Goal: Information Seeking & Learning: Learn about a topic

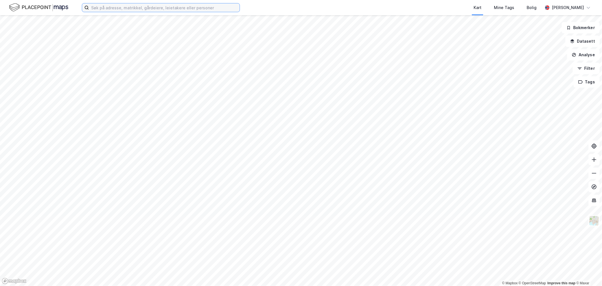
click at [134, 6] on input at bounding box center [164, 7] width 151 height 8
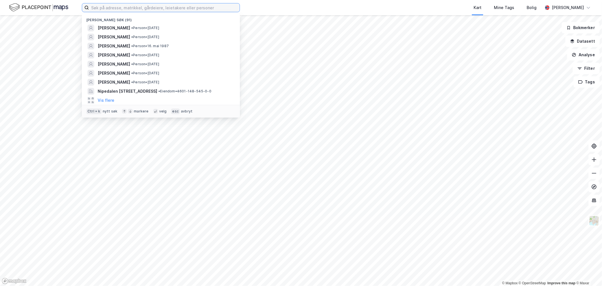
paste input "[PERSON_NAME]"
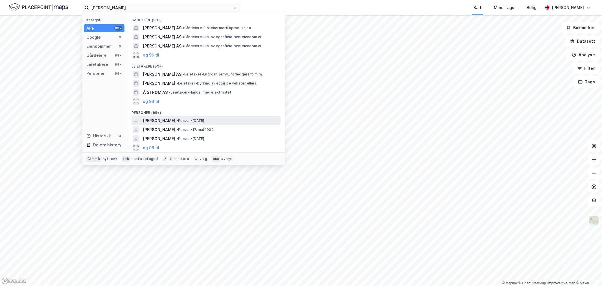
click at [167, 120] on span "[PERSON_NAME]" at bounding box center [159, 120] width 32 height 7
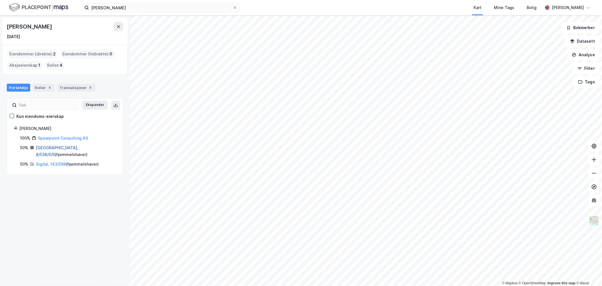
click at [53, 148] on link "[GEOGRAPHIC_DATA], 8/538/0/5" at bounding box center [57, 151] width 42 height 12
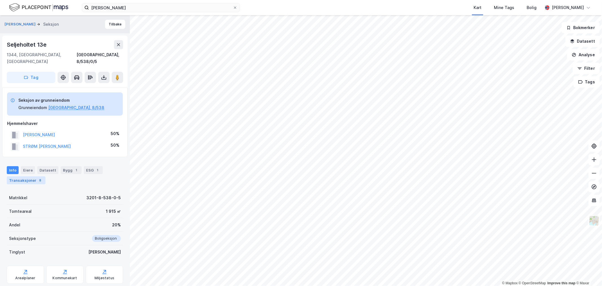
click at [33, 176] on div "Transaksjoner 8" at bounding box center [26, 180] width 39 height 8
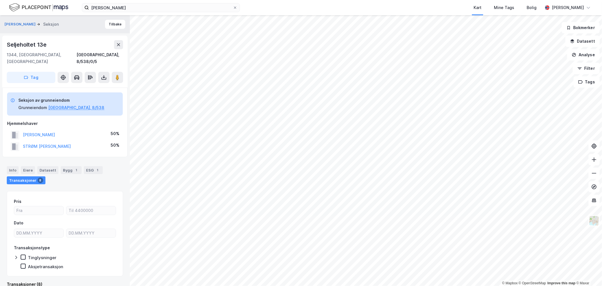
scroll to position [125, 0]
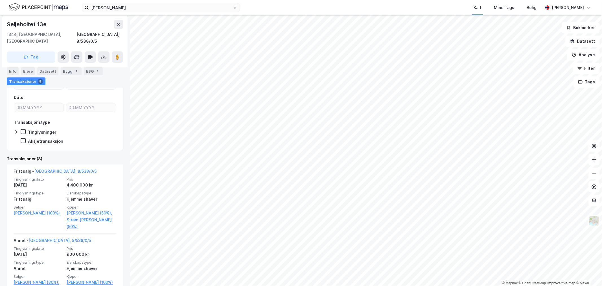
click at [223, 285] on html "[PERSON_NAME] Kart Mine Tags Bolig [PERSON_NAME] © Mapbox © OpenStreetMap Impro…" at bounding box center [301, 143] width 602 height 286
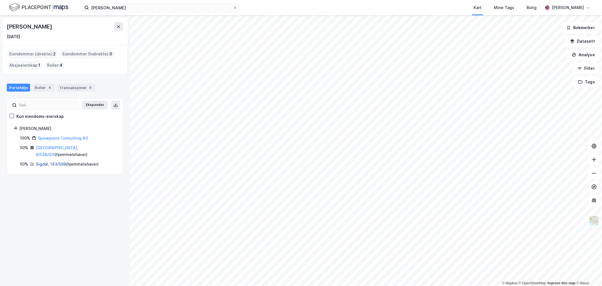
click at [53, 161] on link "Sigdal, 143/598" at bounding box center [51, 163] width 30 height 5
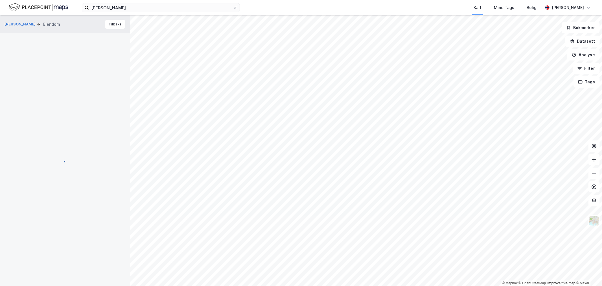
scroll to position [45, 0]
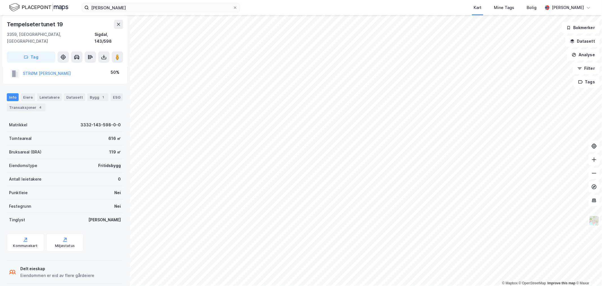
click at [34, 103] on div "Transaksjoner 4" at bounding box center [26, 107] width 39 height 8
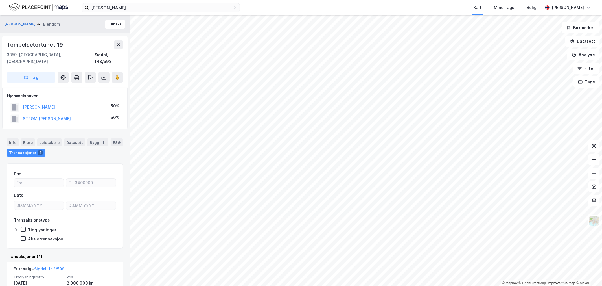
scroll to position [63, 0]
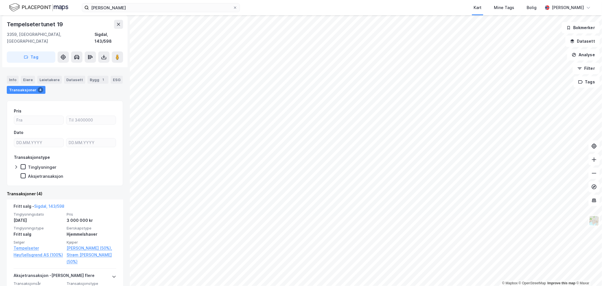
click at [309, 285] on html "[PERSON_NAME] Kart Mine Tags Bolig [PERSON_NAME] © Mapbox © OpenStreetMap Impro…" at bounding box center [301, 143] width 602 height 286
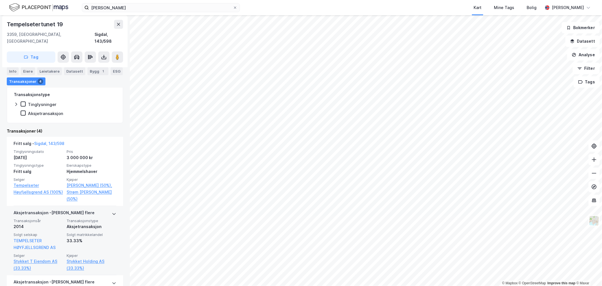
scroll to position [157, 0]
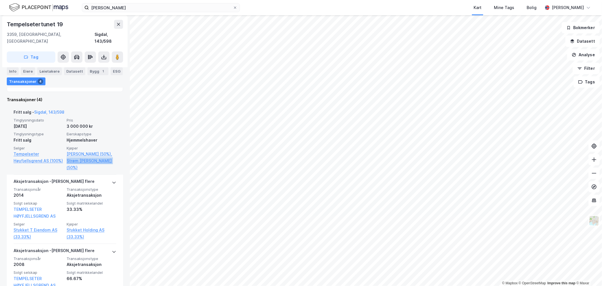
drag, startPoint x: 112, startPoint y: 152, endPoint x: 63, endPoint y: 157, distance: 49.0
click at [63, 157] on div "Fritt salg - Sigdal, 143/598 Tinglysningsdato [DATE] Pris 3 000 000 kr Tinglysn…" at bounding box center [65, 139] width 116 height 69
copy link "Strøm [PERSON_NAME]"
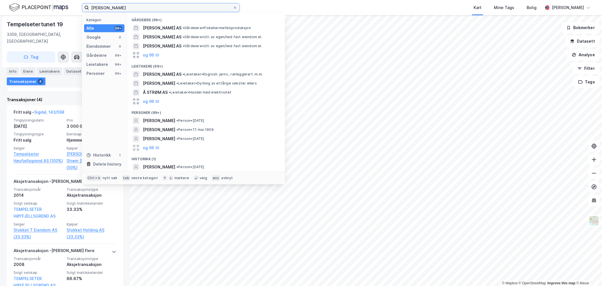
click at [136, 8] on input "[PERSON_NAME]" at bounding box center [161, 7] width 144 height 8
drag, startPoint x: 136, startPoint y: 8, endPoint x: 65, endPoint y: 5, distance: 71.2
click at [65, 5] on div "[PERSON_NAME] Kategori Alle 99+ Google 0 Eiendommer 0 Gårdeiere 99+ Leietakere …" at bounding box center [301, 7] width 602 height 15
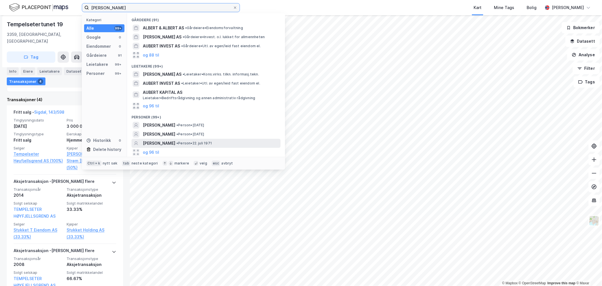
type input "[PERSON_NAME]"
click at [154, 143] on span "[PERSON_NAME]" at bounding box center [159, 143] width 32 height 7
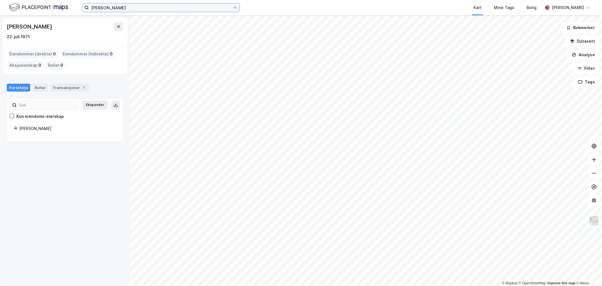
click at [124, 8] on input "[PERSON_NAME]" at bounding box center [161, 7] width 144 height 8
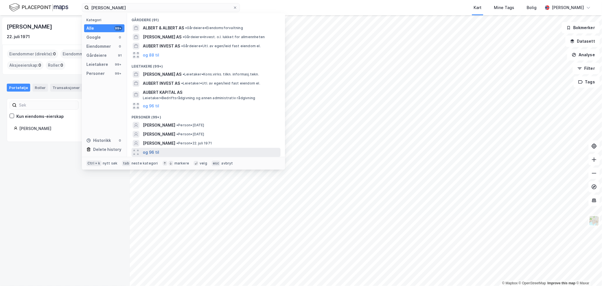
click at [148, 154] on button "og 96 til" at bounding box center [151, 152] width 16 height 7
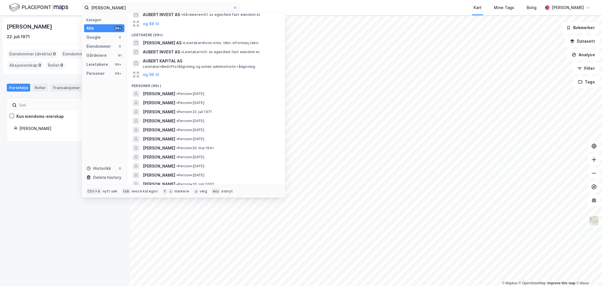
scroll to position [63, 0]
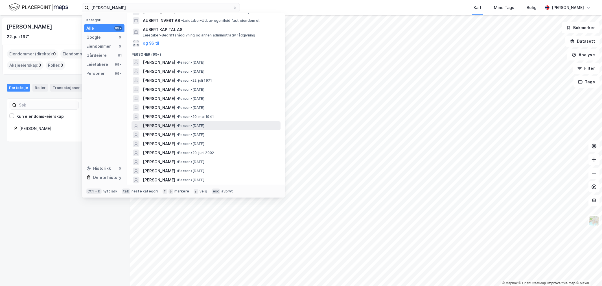
click at [175, 125] on span "[PERSON_NAME]" at bounding box center [159, 125] width 32 height 7
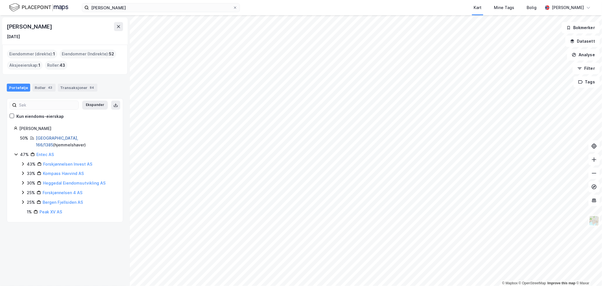
click at [51, 137] on link "[GEOGRAPHIC_DATA], 166/1385" at bounding box center [57, 141] width 42 height 12
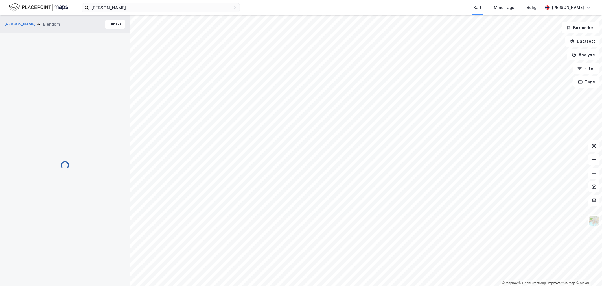
scroll to position [45, 0]
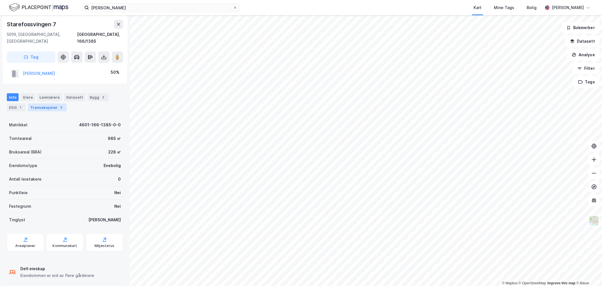
click at [52, 103] on div "Transaksjoner 3" at bounding box center [47, 107] width 39 height 8
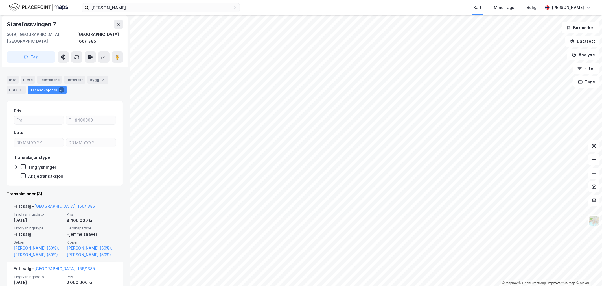
scroll to position [94, 0]
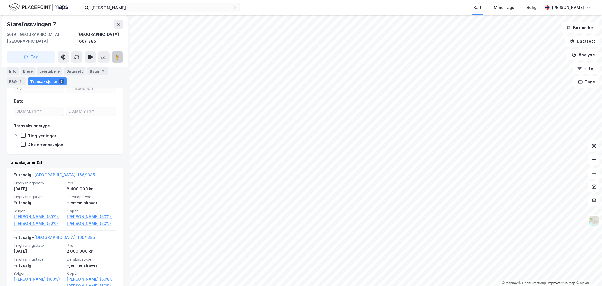
click at [115, 54] on icon at bounding box center [118, 57] width 6 height 6
drag, startPoint x: 60, startPoint y: 224, endPoint x: 95, endPoint y: 227, distance: 35.1
click at [95, 227] on div "Fritt salg - [GEOGRAPHIC_DATA], 166/1385 Tinglysningsdato [DATE] Pris 8 400 000…" at bounding box center [65, 199] width 103 height 62
click at [118, 186] on div "Fritt salg - [GEOGRAPHIC_DATA], 166/1385 Tinglysningsdato [DATE] Pris 8 400 000…" at bounding box center [65, 199] width 116 height 62
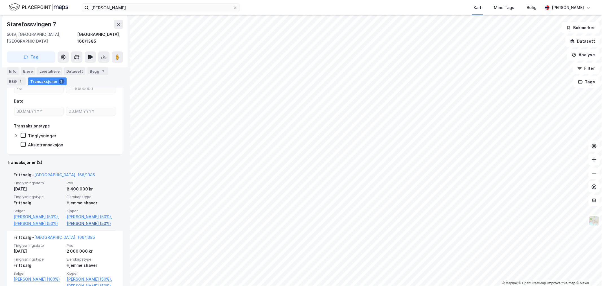
drag, startPoint x: 61, startPoint y: 223, endPoint x: 96, endPoint y: 226, distance: 35.4
click at [96, 226] on div "Tinglysningsdato [DATE] Pris 8 400 000 kr Tinglysningstype Fritt salg Eierskaps…" at bounding box center [65, 203] width 103 height 46
click at [46, 228] on div "Fritt salg - [GEOGRAPHIC_DATA], 166/1385 Tinglysningsdato [DATE] Pris 8 400 000…" at bounding box center [65, 199] width 103 height 62
click at [82, 224] on link "[PERSON_NAME] (50%)" at bounding box center [92, 223] width 50 height 7
